Goal: Task Accomplishment & Management: Manage account settings

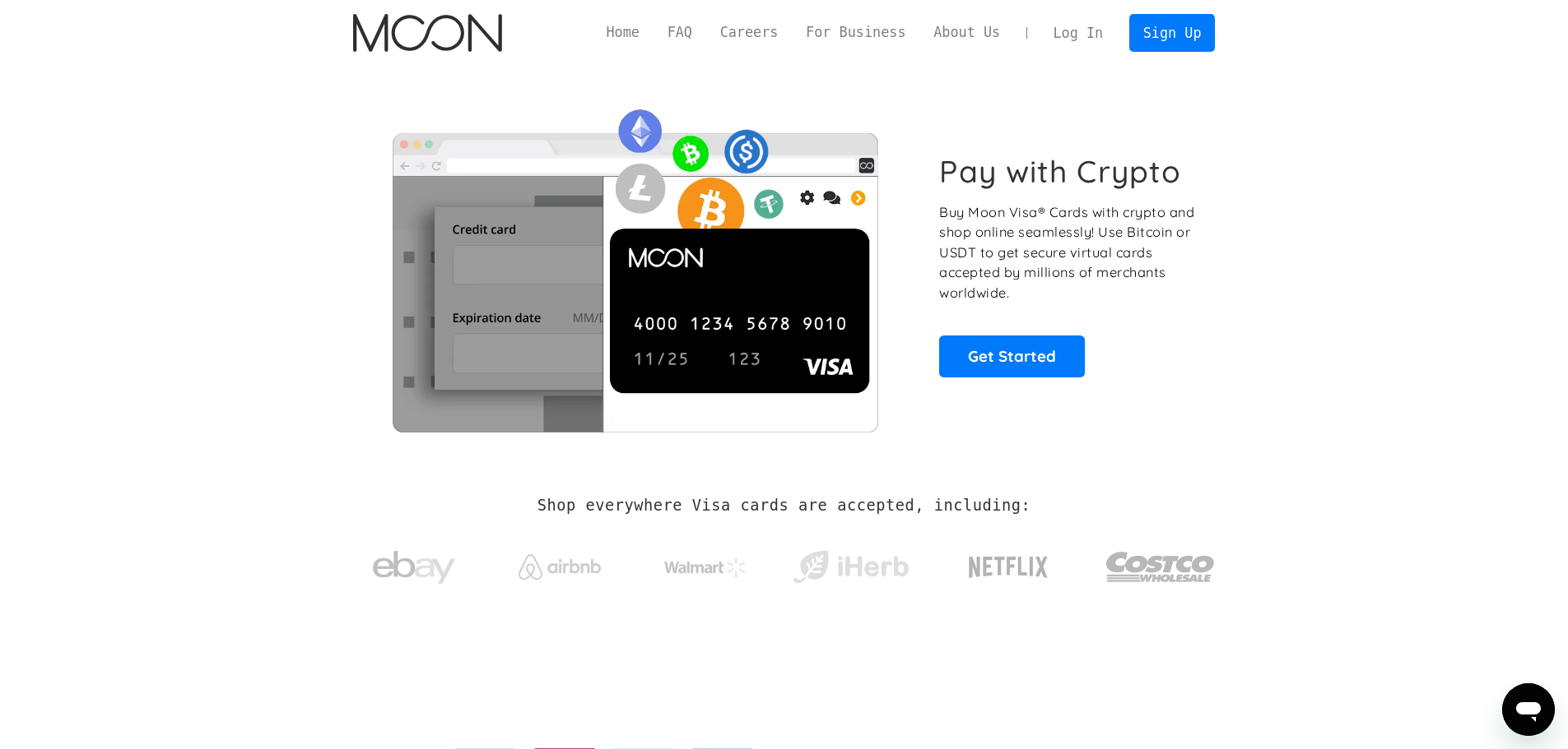
click at [1072, 26] on link "Log In" at bounding box center [1078, 33] width 78 height 36
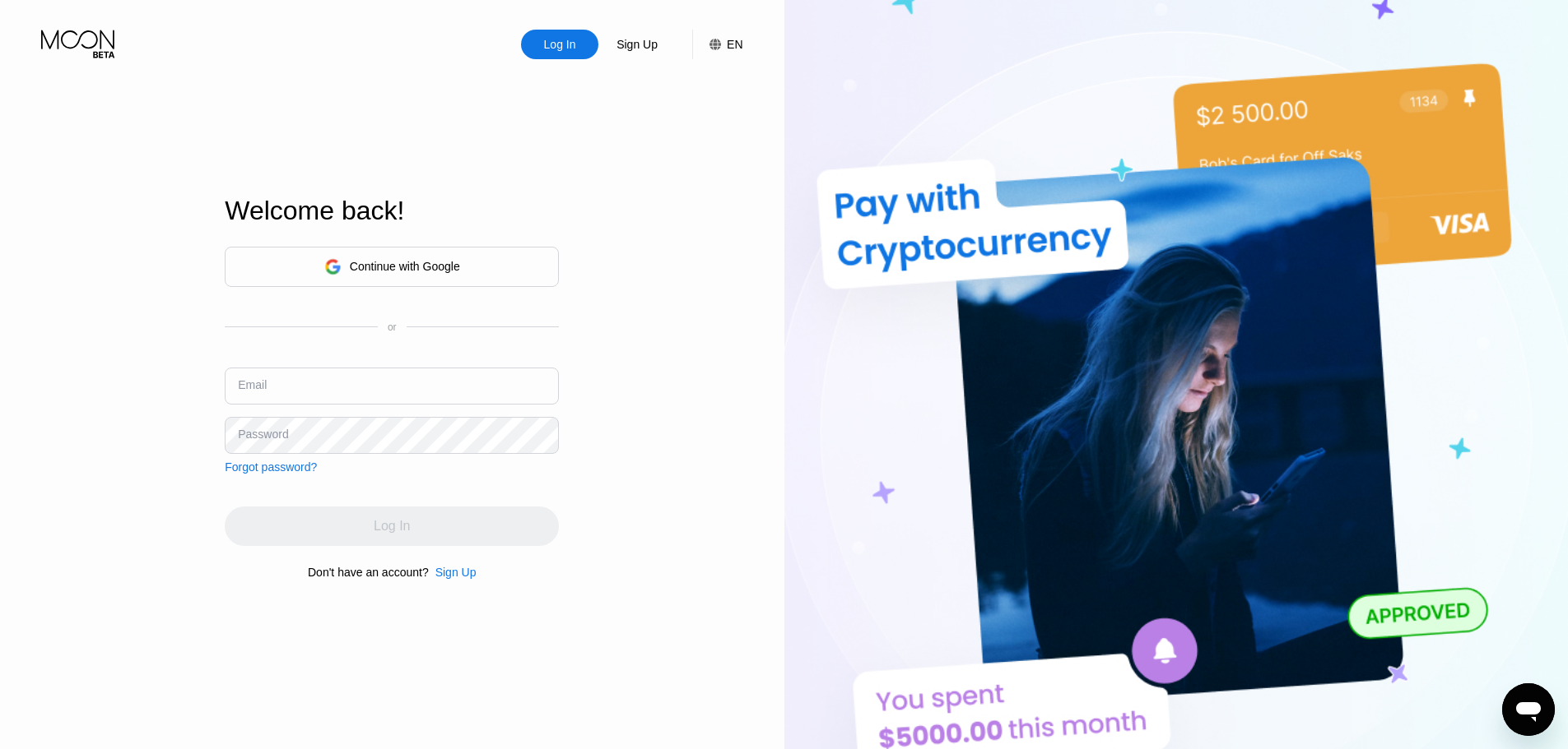
click at [419, 383] on input "text" at bounding box center [392, 386] width 334 height 37
click at [1568, 385] on com-1password-button at bounding box center [1568, 374] width 0 height 749
click at [403, 267] on div "Continue with Google" at bounding box center [405, 267] width 110 height 13
